Goal: Task Accomplishment & Management: Use online tool/utility

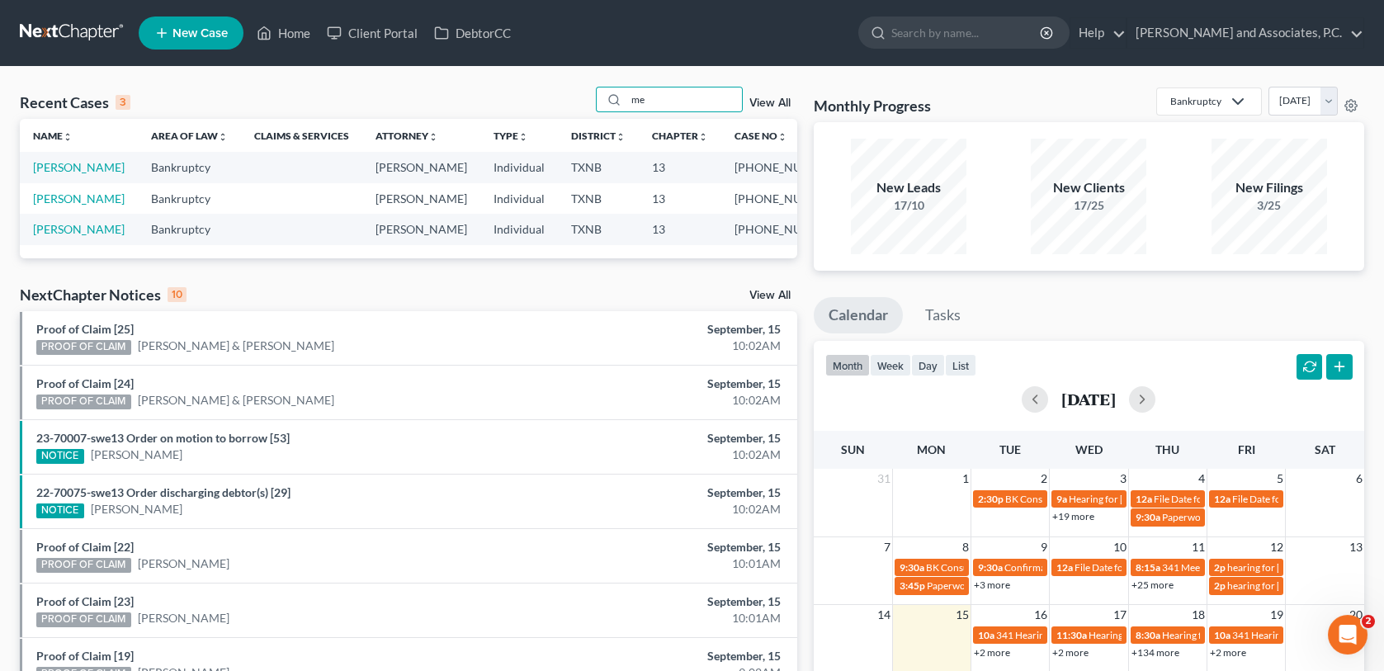
type input "m"
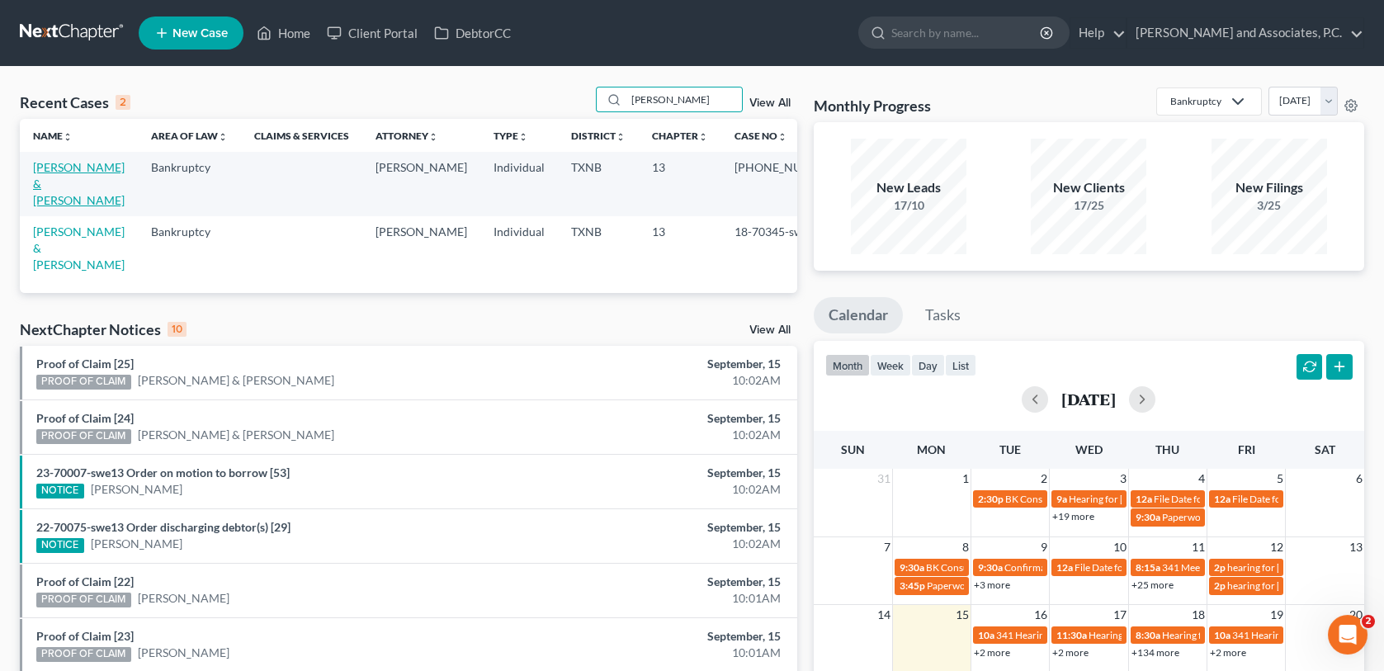
type input "lare"
click at [73, 166] on link "[PERSON_NAME] & [PERSON_NAME]" at bounding box center [79, 183] width 92 height 47
select select "6"
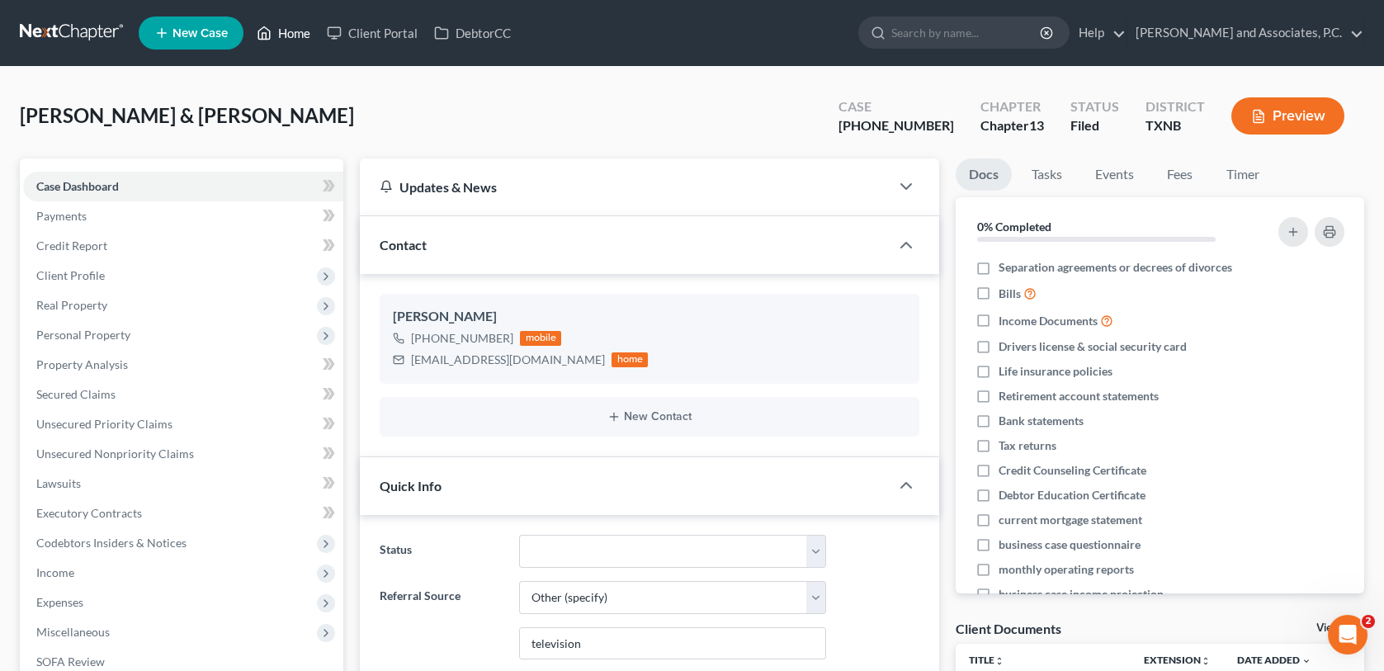
click at [297, 32] on link "Home" at bounding box center [283, 33] width 70 height 30
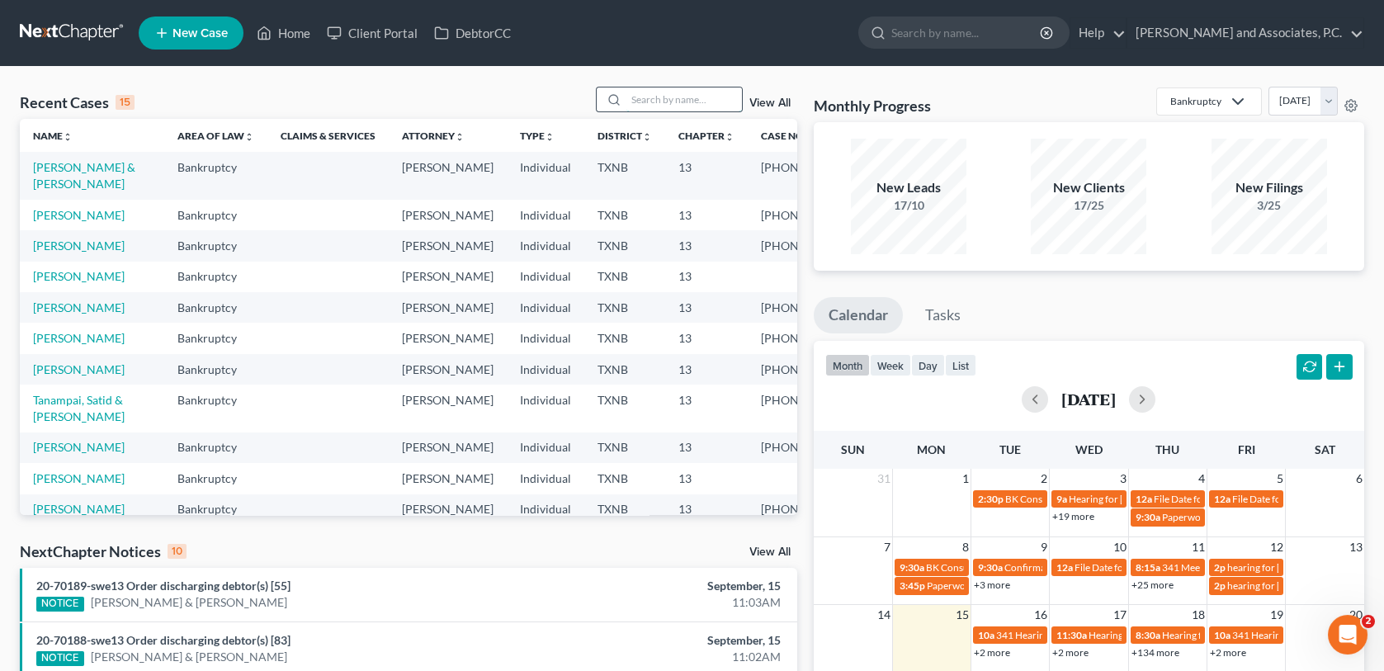
click at [646, 102] on input "search" at bounding box center [685, 99] width 116 height 24
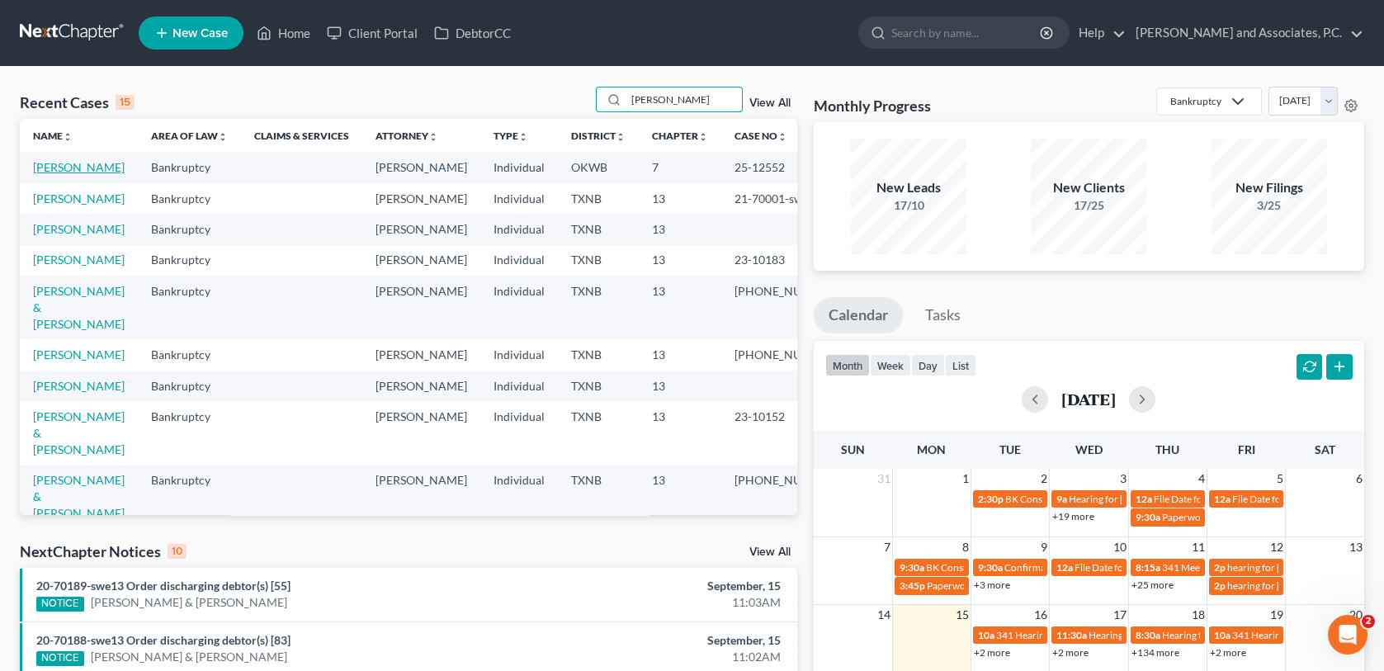
type input "daniel"
click at [66, 168] on link "[PERSON_NAME]" at bounding box center [79, 167] width 92 height 14
select select "1"
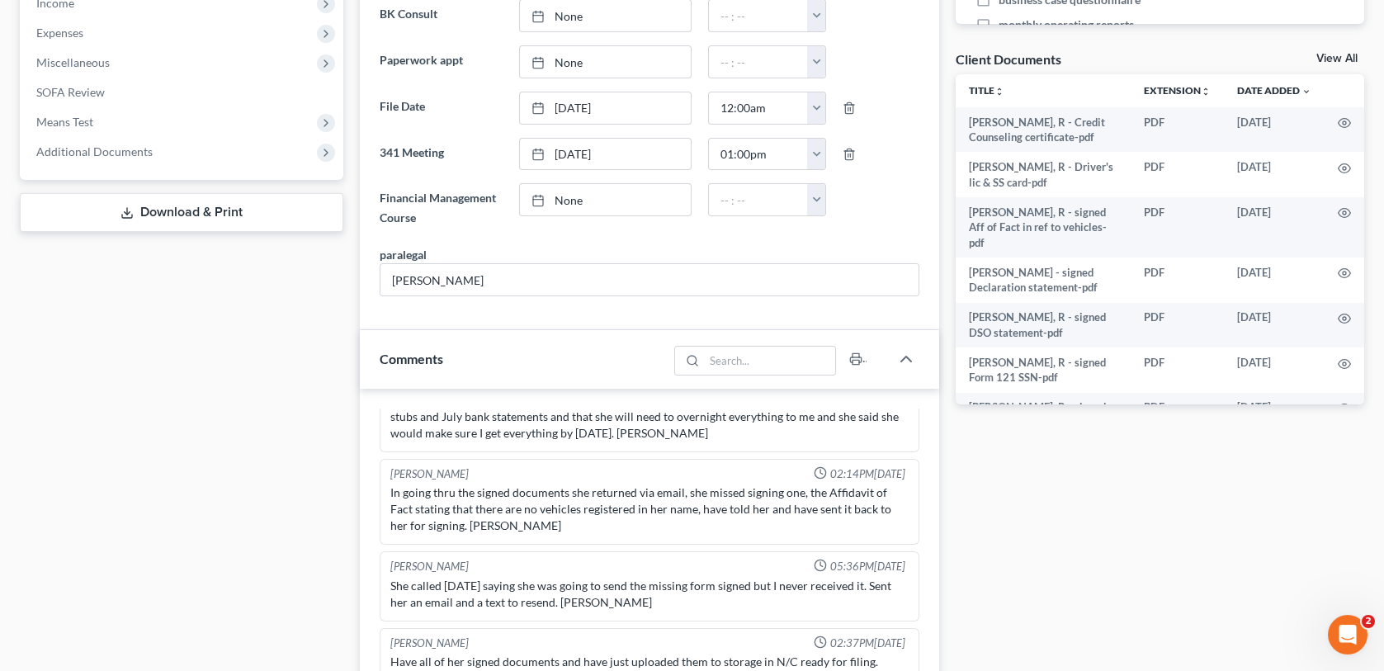
scroll to position [578, 0]
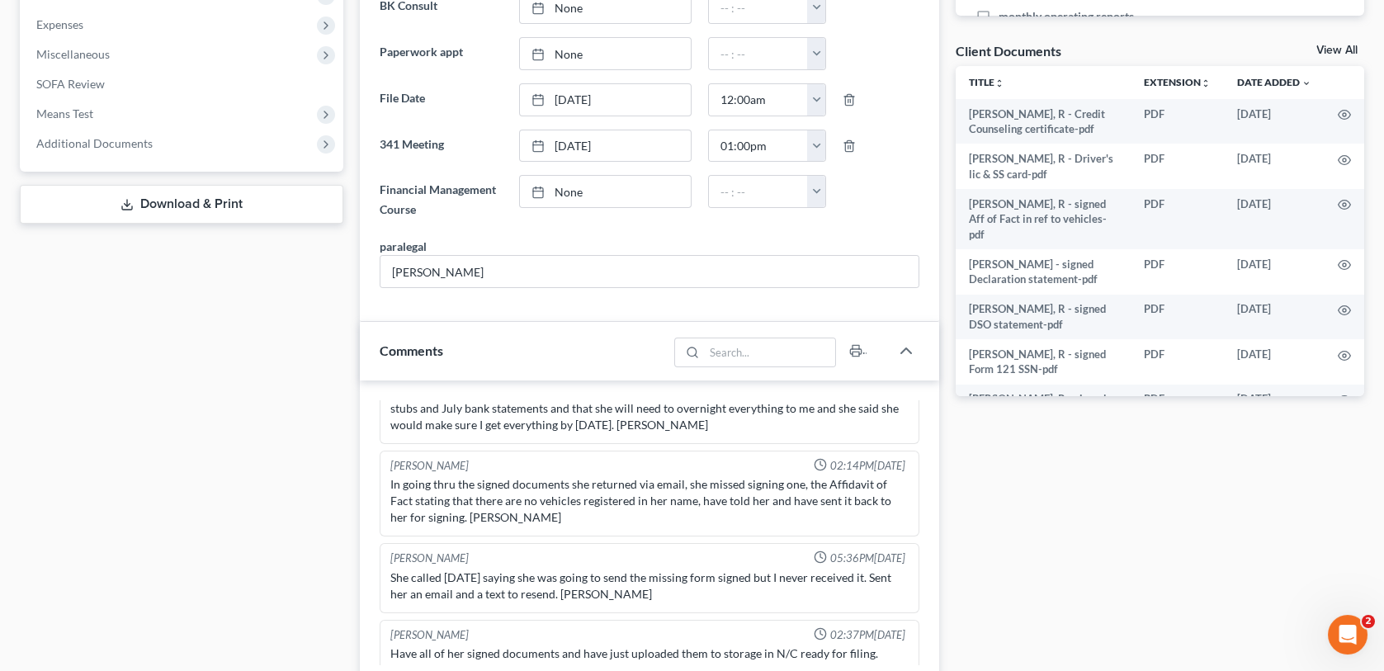
click at [158, 201] on link "Download & Print" at bounding box center [182, 204] width 324 height 39
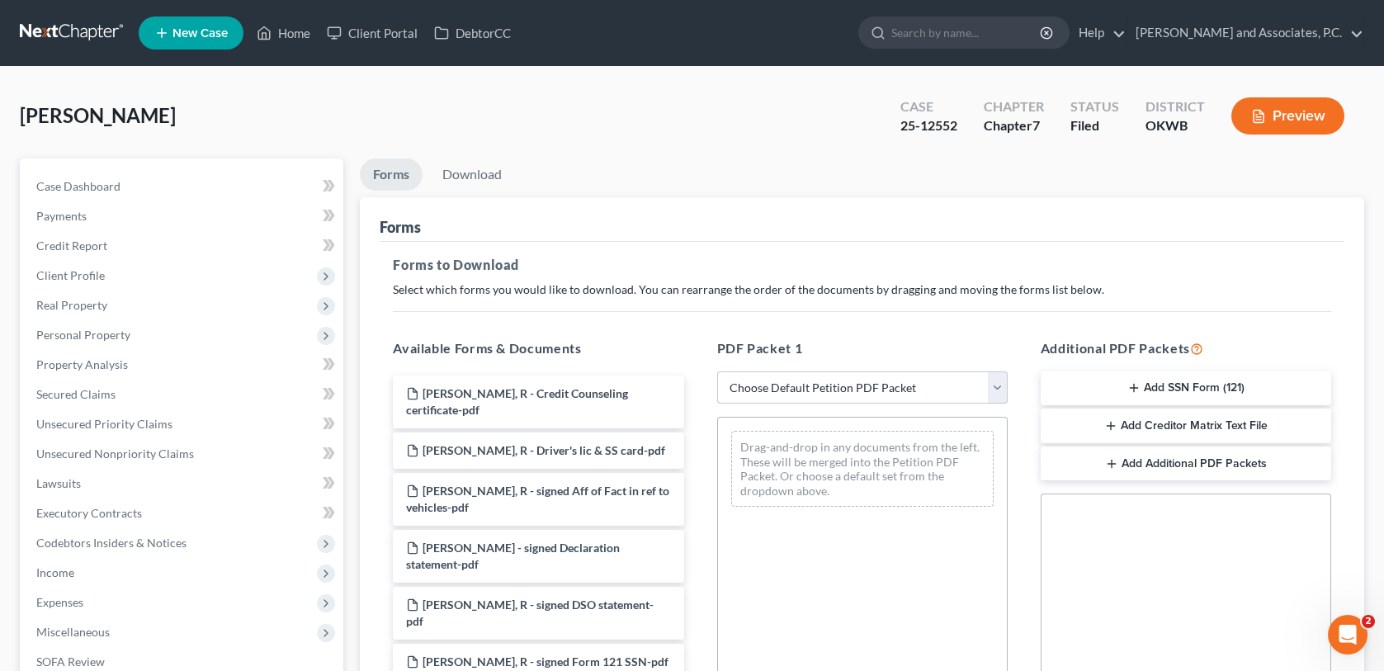
click at [788, 385] on select "Choose Default Petition PDF Packet Complete Bankruptcy Petition (all forms and …" at bounding box center [862, 387] width 291 height 33
select select "0"
click at [717, 371] on select "Choose Default Petition PDF Packet Complete Bankruptcy Petition (all forms and …" at bounding box center [862, 387] width 291 height 33
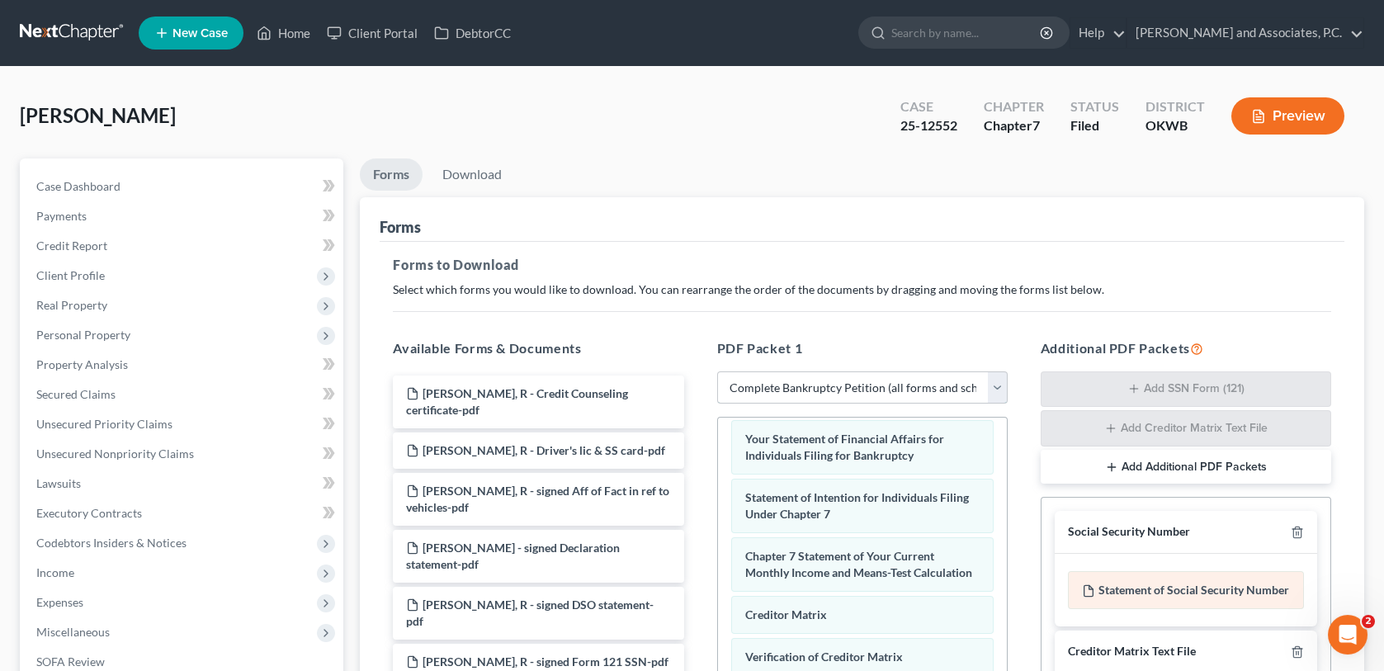
scroll to position [348, 0]
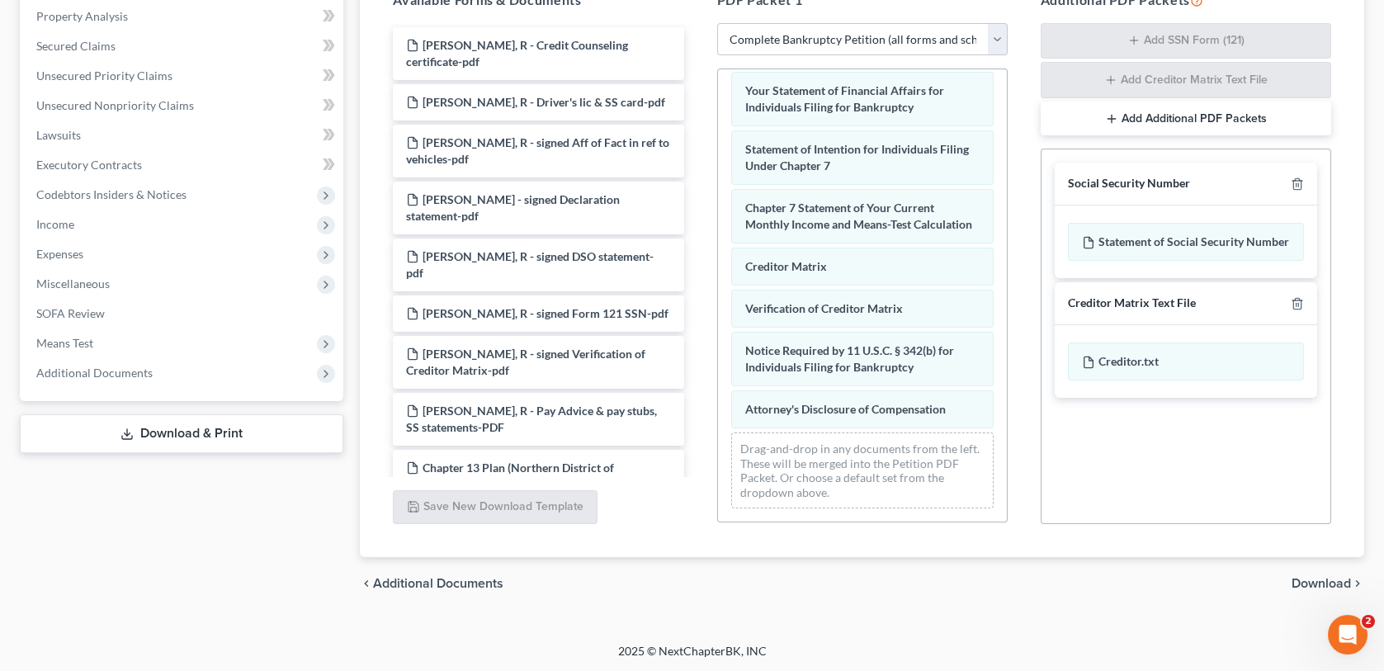
click at [1304, 584] on span "Download" at bounding box center [1321, 583] width 59 height 13
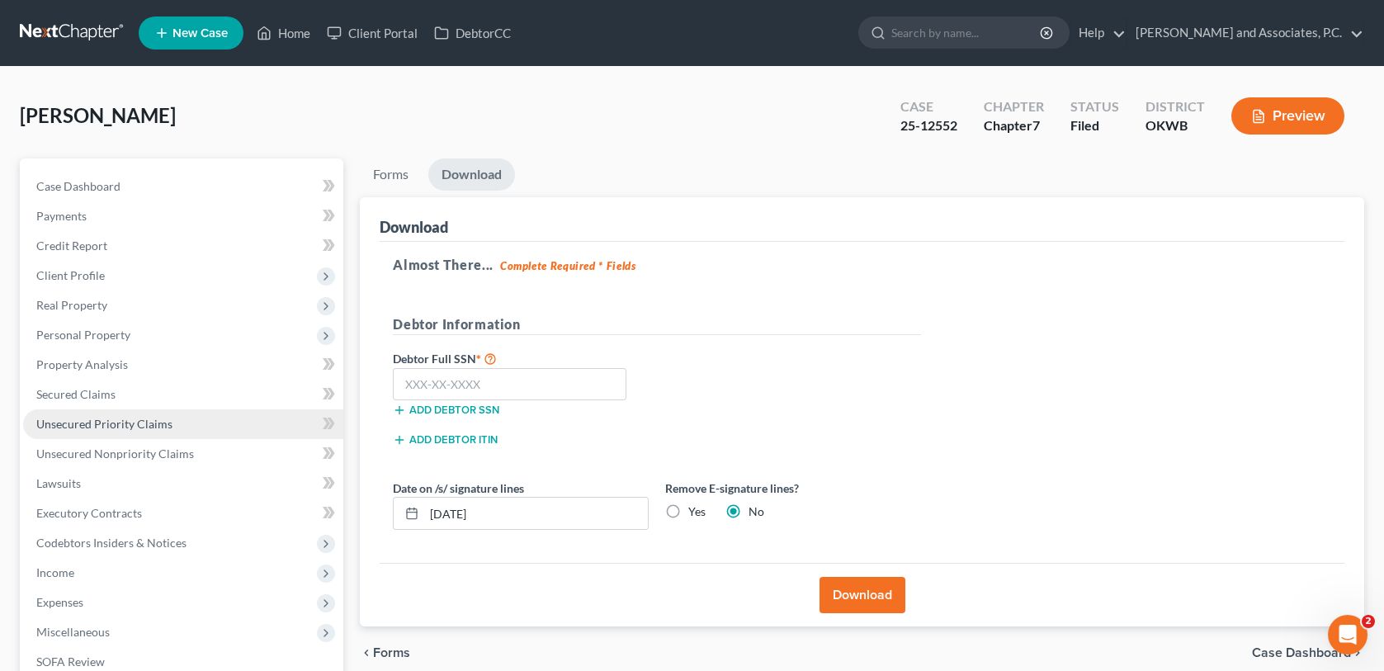
scroll to position [0, 0]
click at [408, 382] on input "text" at bounding box center [510, 384] width 234 height 33
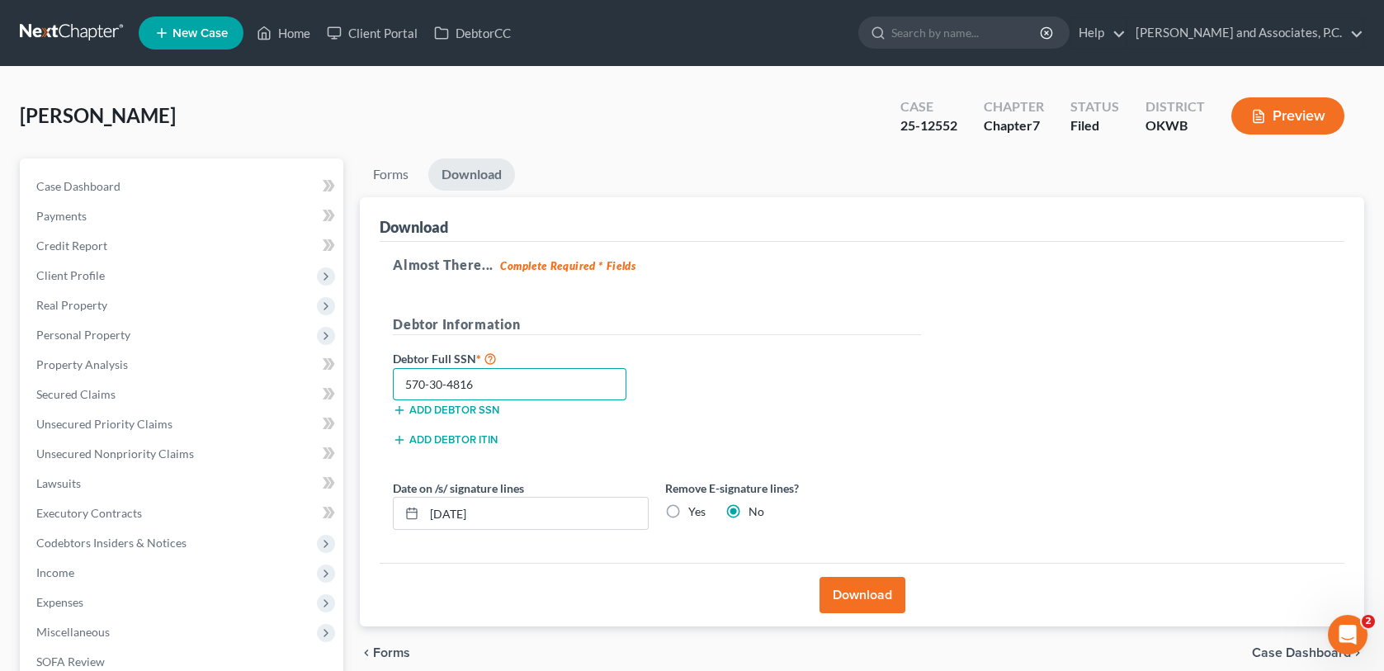
type input "570-30-4816"
click at [688, 508] on label "Yes" at bounding box center [696, 512] width 17 height 17
click at [695, 508] on input "Yes" at bounding box center [700, 509] width 11 height 11
radio input "true"
radio input "false"
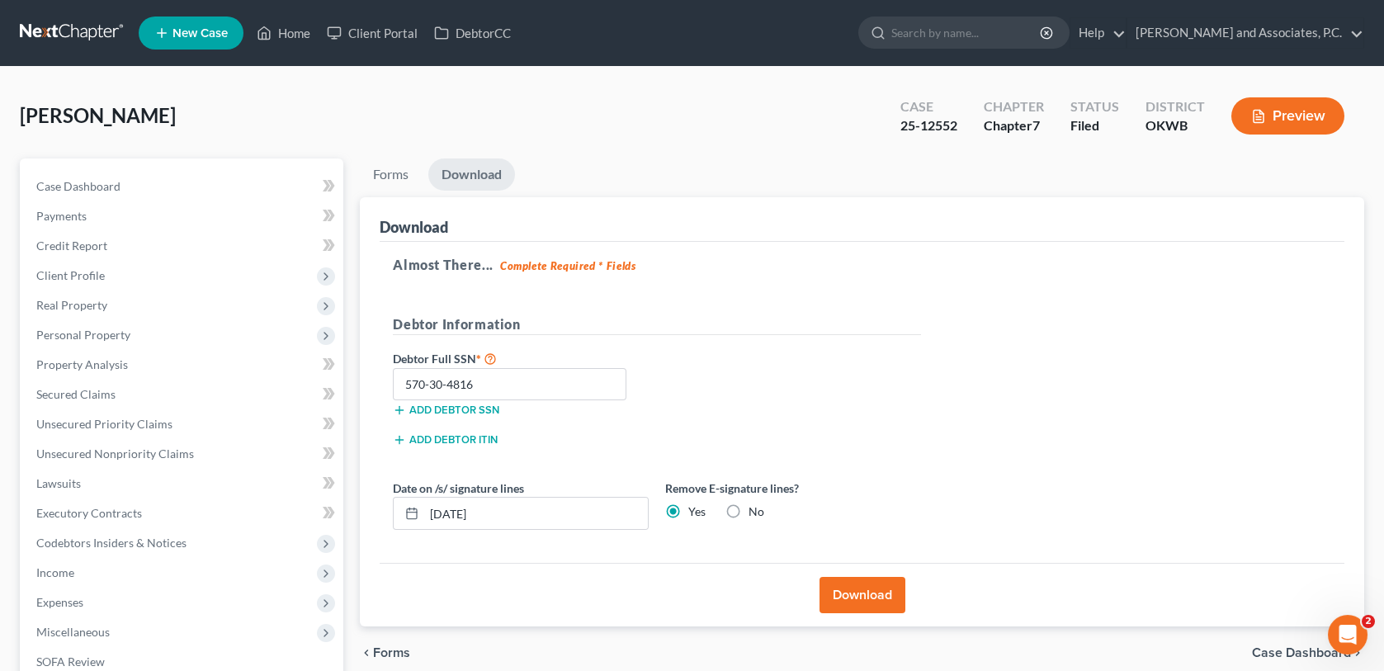
click at [844, 595] on button "Download" at bounding box center [863, 595] width 86 height 36
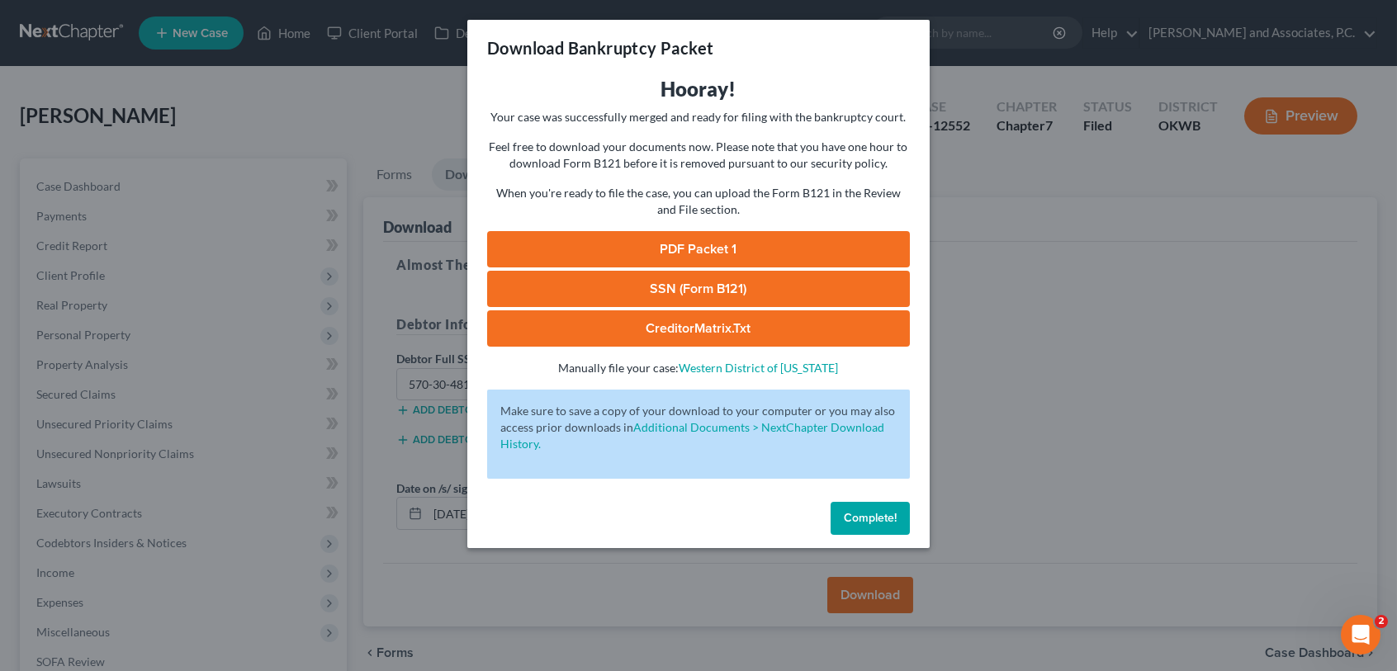
click at [740, 244] on link "PDF Packet 1" at bounding box center [698, 249] width 423 height 36
click at [562, 291] on link "SSN (Form B121)" at bounding box center [698, 289] width 423 height 36
click at [527, 324] on link "CreditorMatrix.txt" at bounding box center [698, 328] width 423 height 36
click at [880, 523] on span "Complete!" at bounding box center [870, 518] width 53 height 14
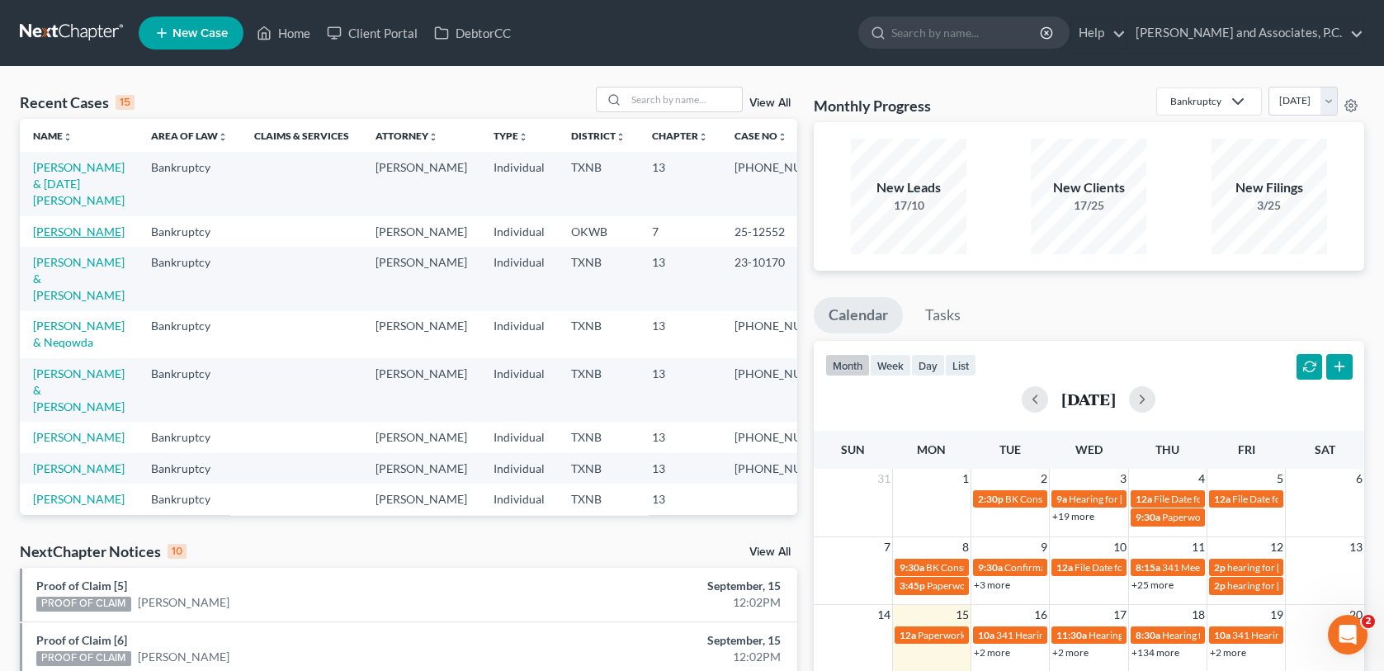
click at [62, 225] on link "[PERSON_NAME]" at bounding box center [79, 232] width 92 height 14
select select "1"
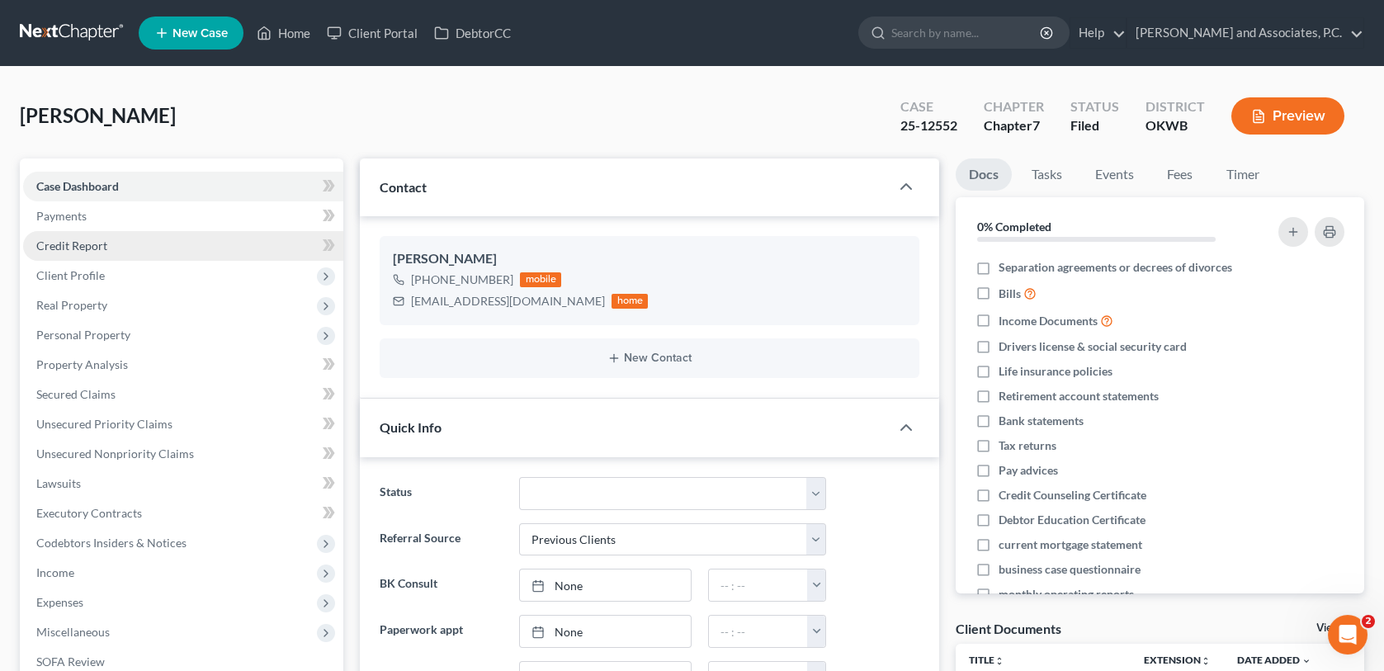
scroll to position [2099, 0]
click at [63, 244] on span "Credit Report" at bounding box center [71, 246] width 71 height 14
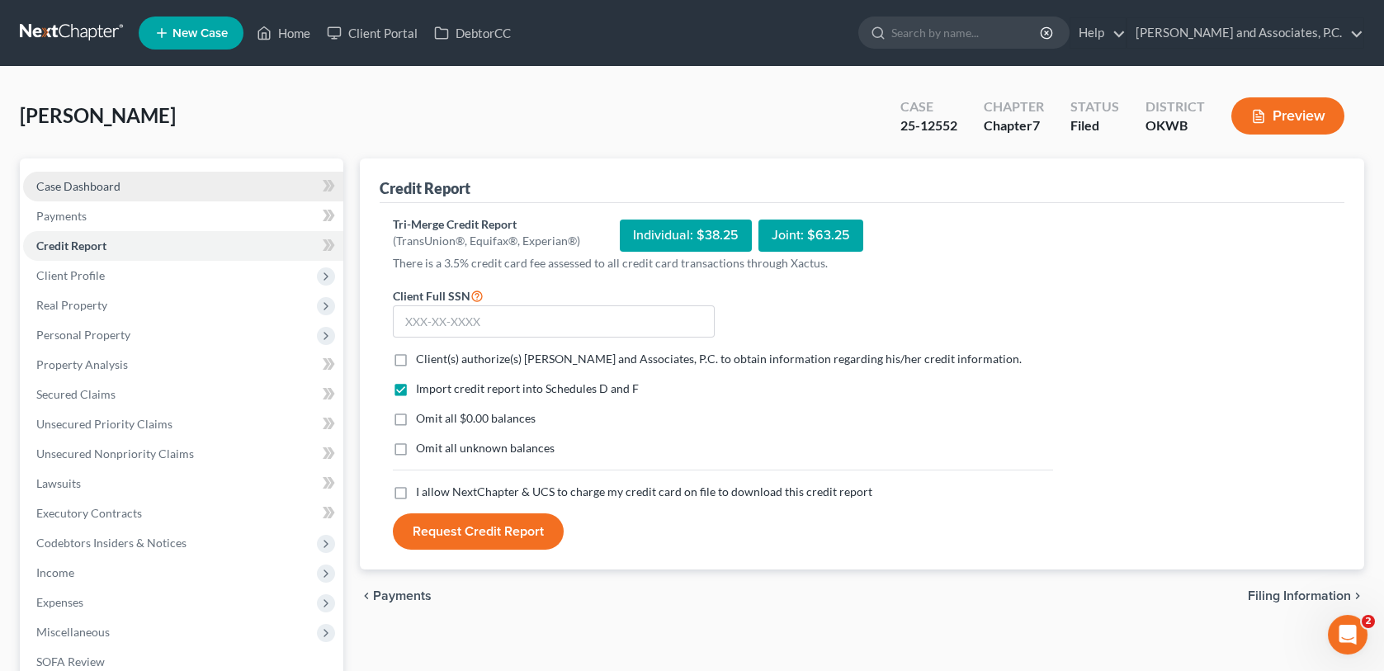
click at [106, 188] on span "Case Dashboard" at bounding box center [78, 186] width 84 height 14
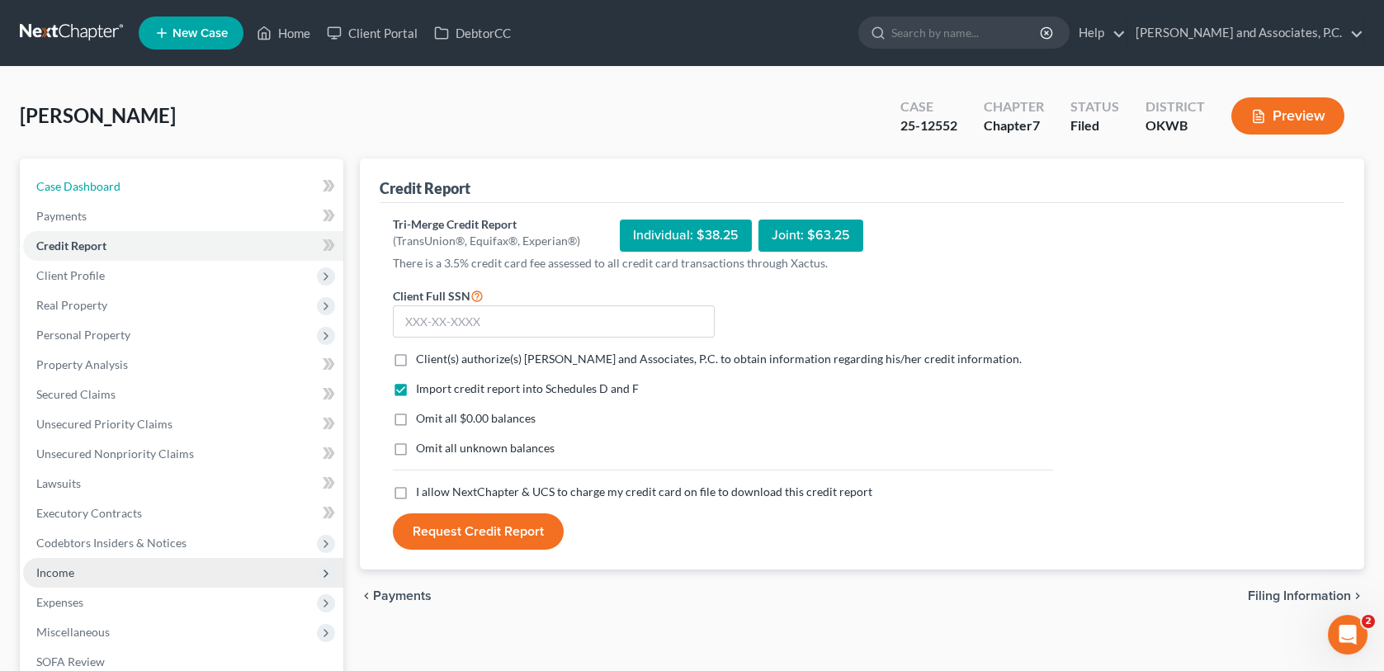
select select "1"
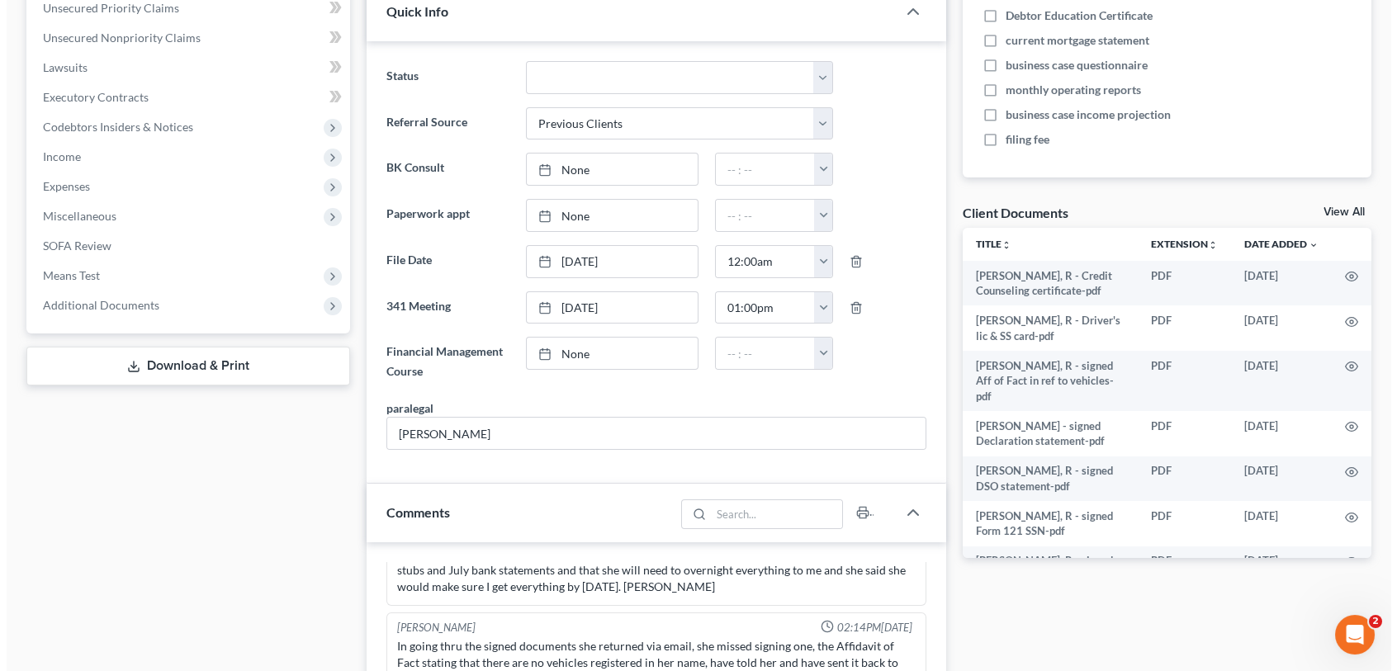
scroll to position [413, 0]
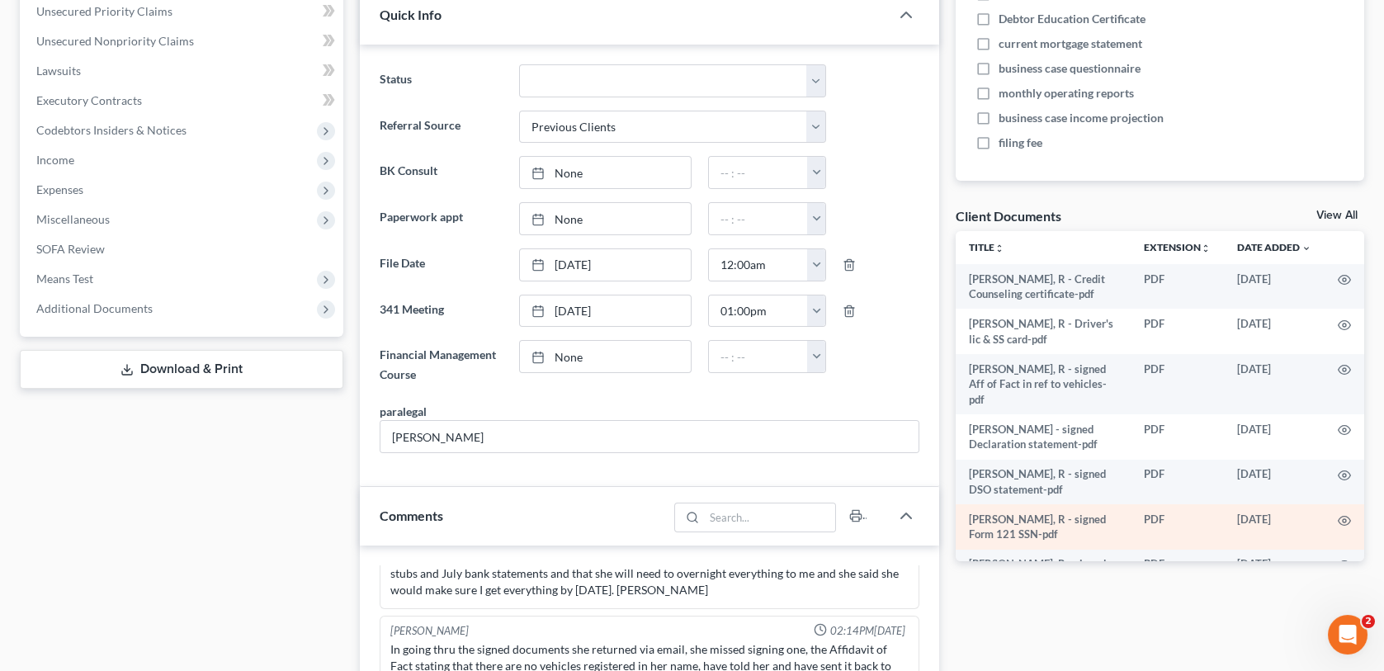
click at [986, 507] on td "[PERSON_NAME], R - signed Form 121 SSN-pdf" at bounding box center [1043, 526] width 175 height 45
click at [1343, 519] on circle "button" at bounding box center [1344, 520] width 3 height 3
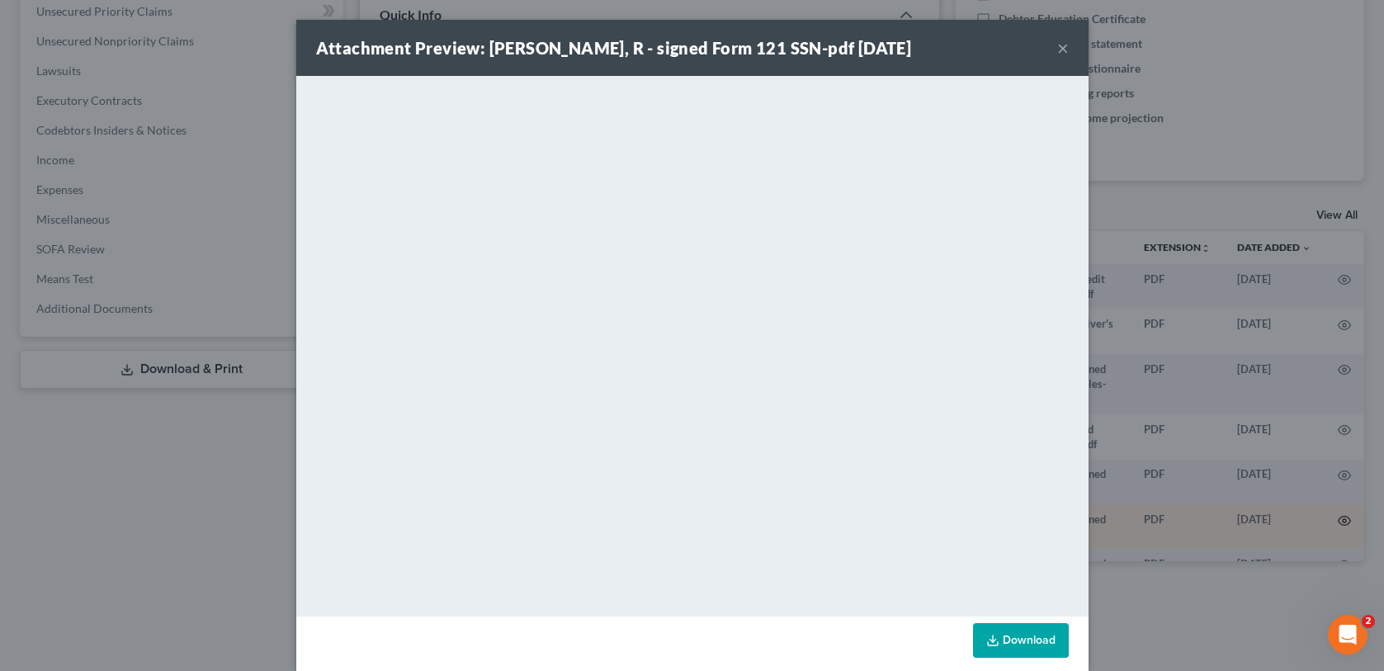
scroll to position [4793, 0]
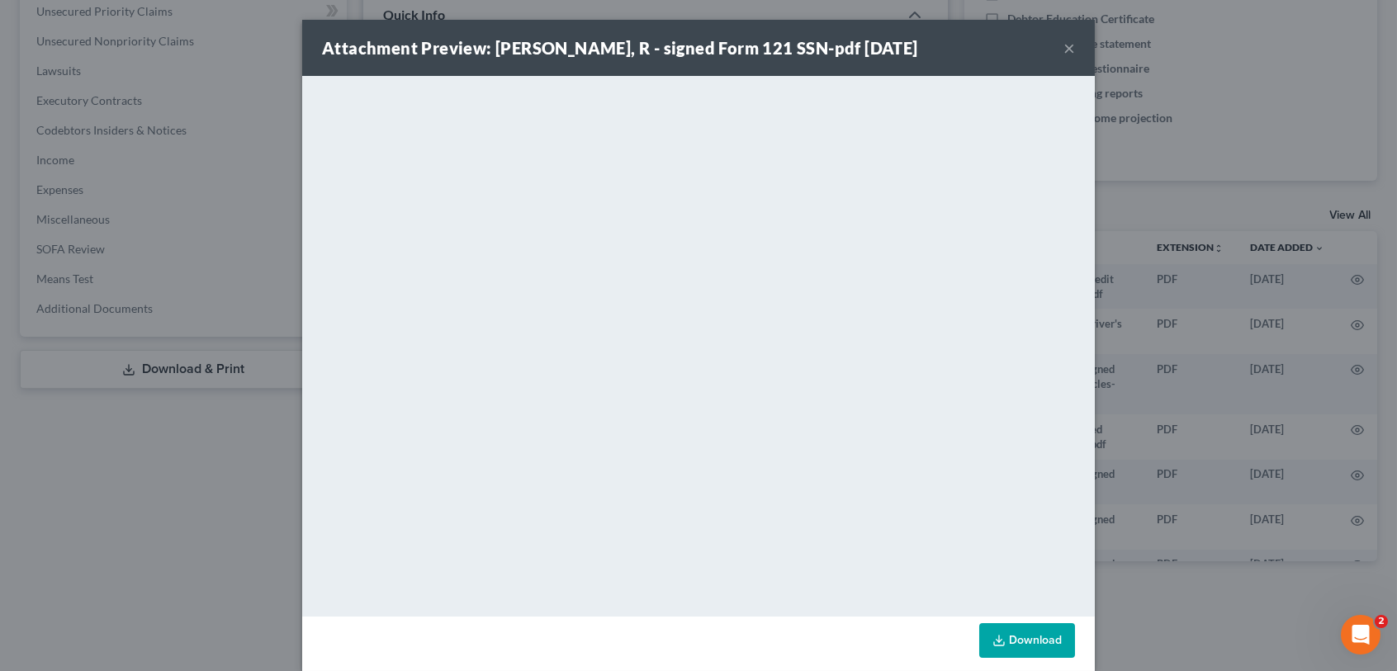
click at [1064, 48] on button "×" at bounding box center [1069, 48] width 12 height 20
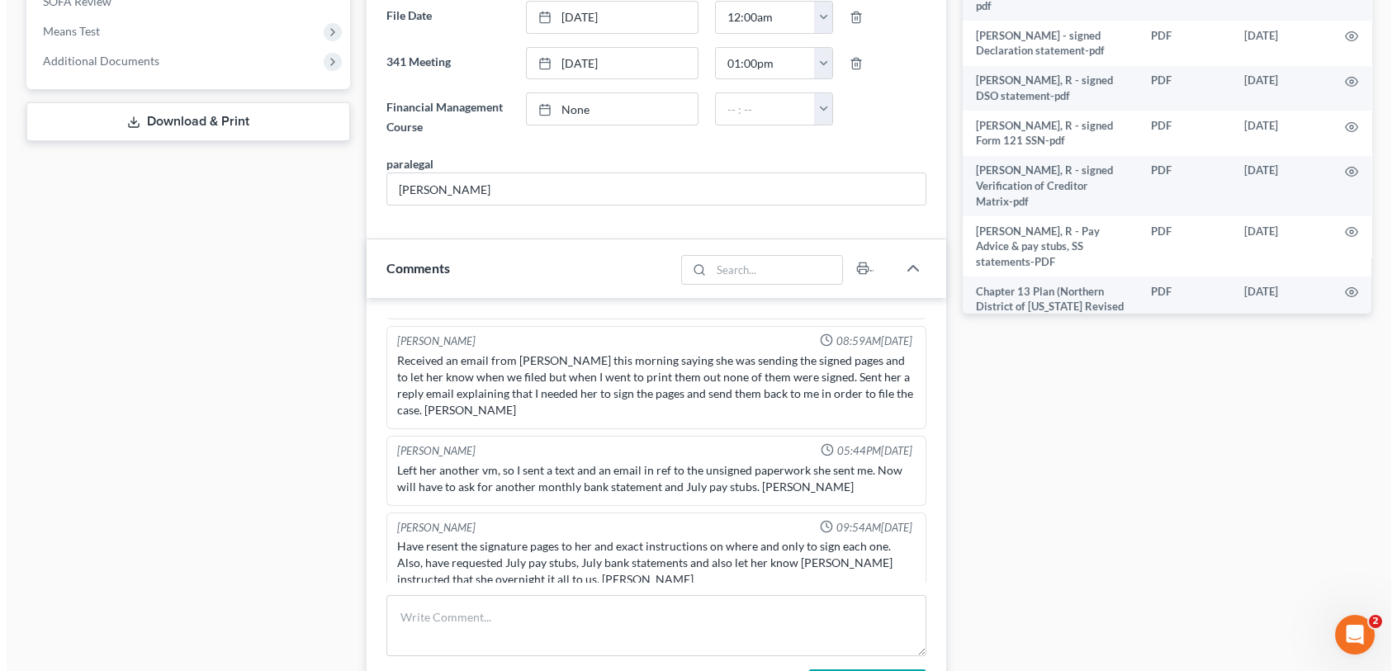
scroll to position [64, 0]
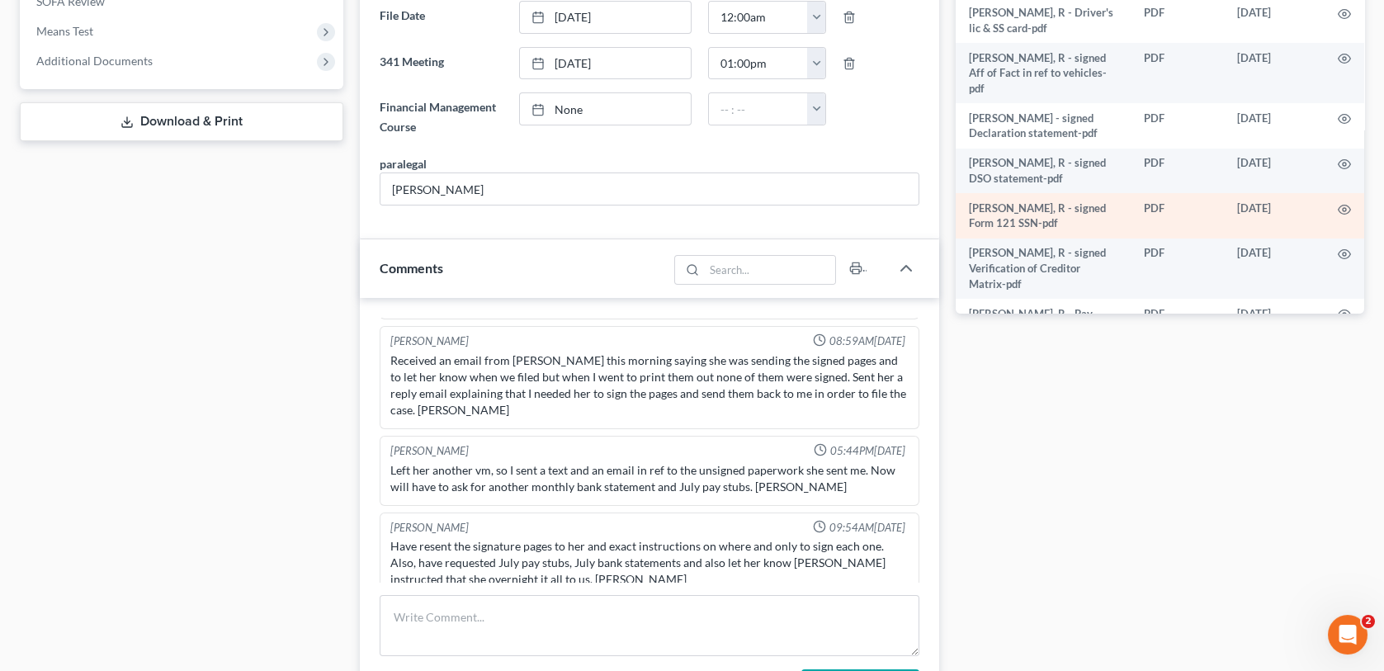
click at [1328, 200] on td at bounding box center [1345, 215] width 40 height 45
click at [1339, 205] on icon "button" at bounding box center [1345, 209] width 12 height 9
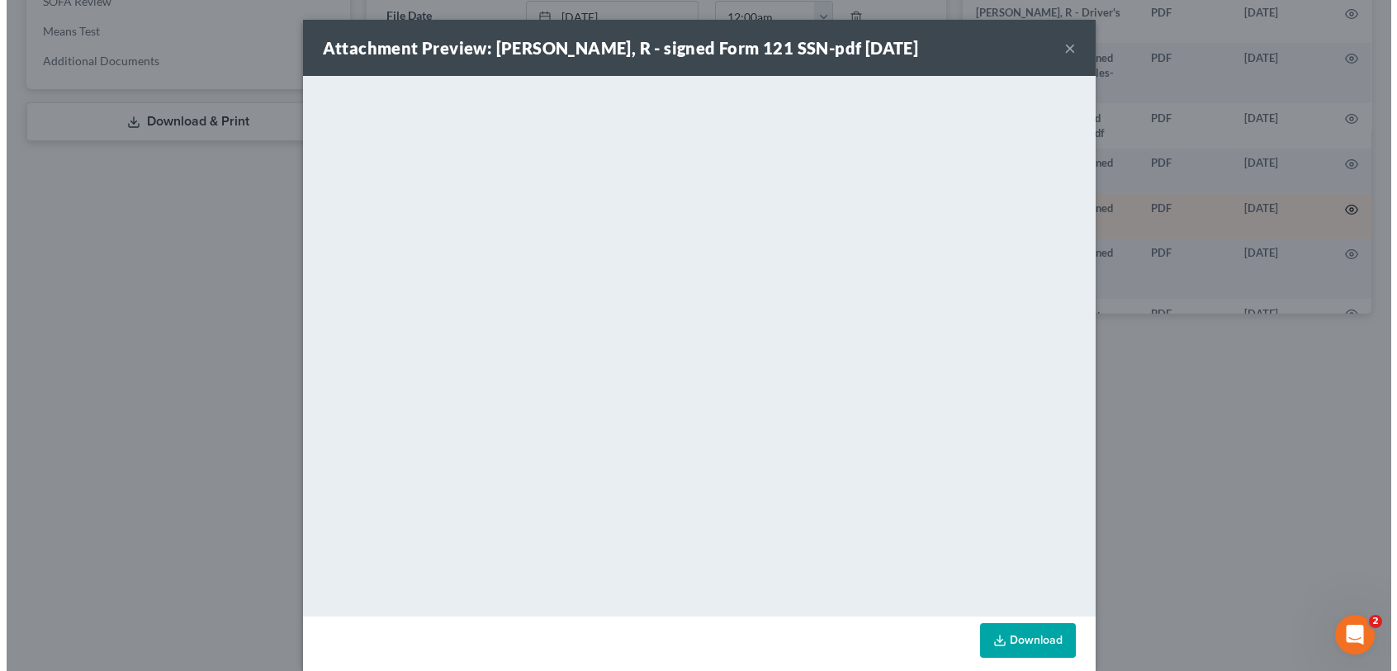
scroll to position [4793, 0]
